Goal: Task Accomplishment & Management: Manage account settings

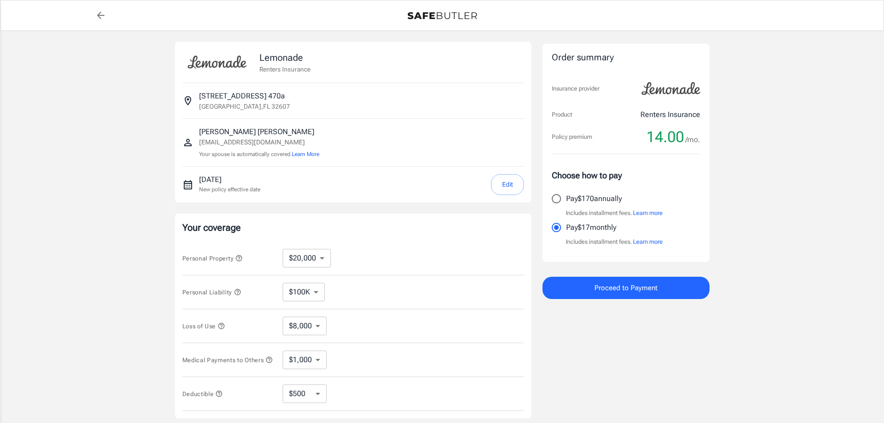
select select "20000"
select select "500"
click at [503, 186] on button "Edit" at bounding box center [507, 184] width 33 height 21
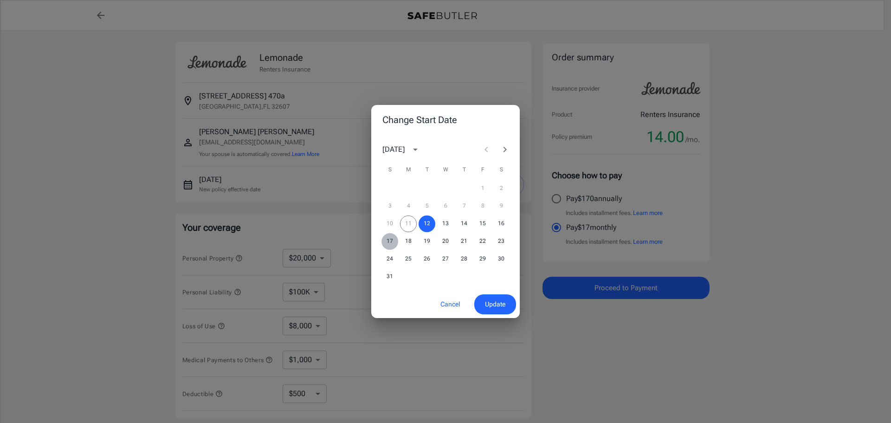
click at [392, 242] on button "17" at bounding box center [389, 241] width 17 height 17
click at [489, 304] on span "Update" at bounding box center [495, 304] width 20 height 12
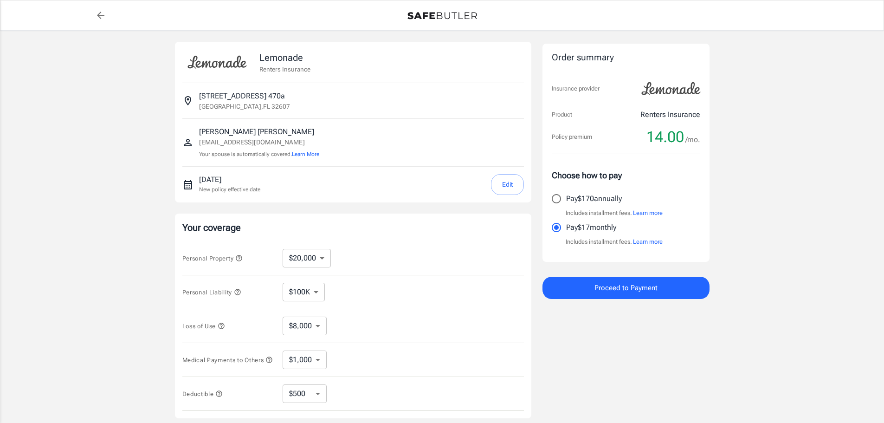
click at [308, 263] on select "$10,000 $20,000 $30,000 $40,000 $50,000 $100K" at bounding box center [307, 258] width 48 height 19
select select "10000"
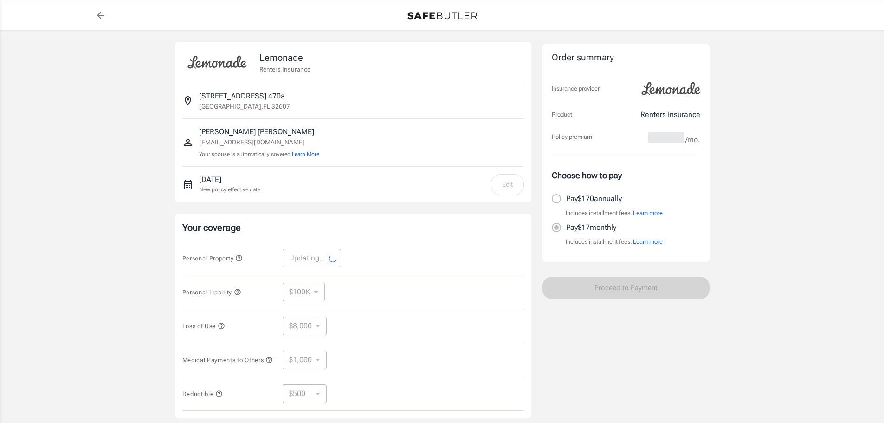
select select "10000"
select select "4000"
